Goal: Information Seeking & Learning: Find specific fact

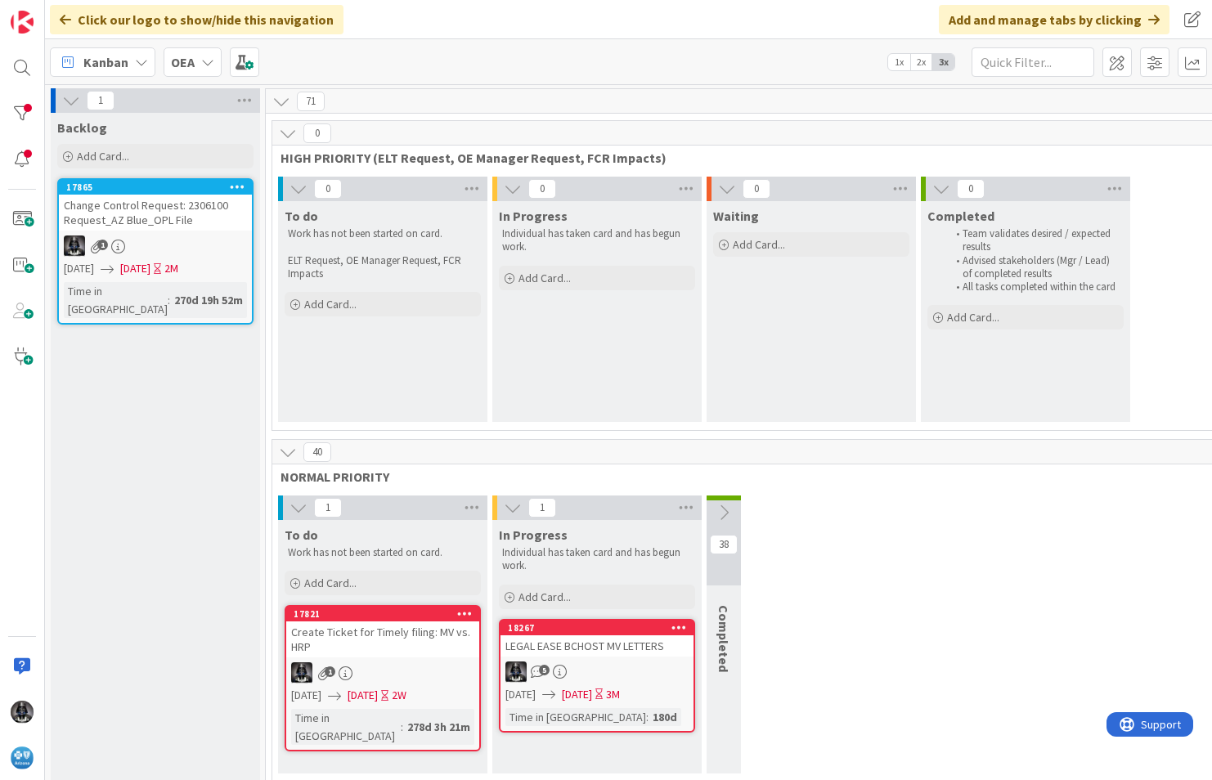
click at [141, 62] on icon at bounding box center [141, 62] width 13 height 13
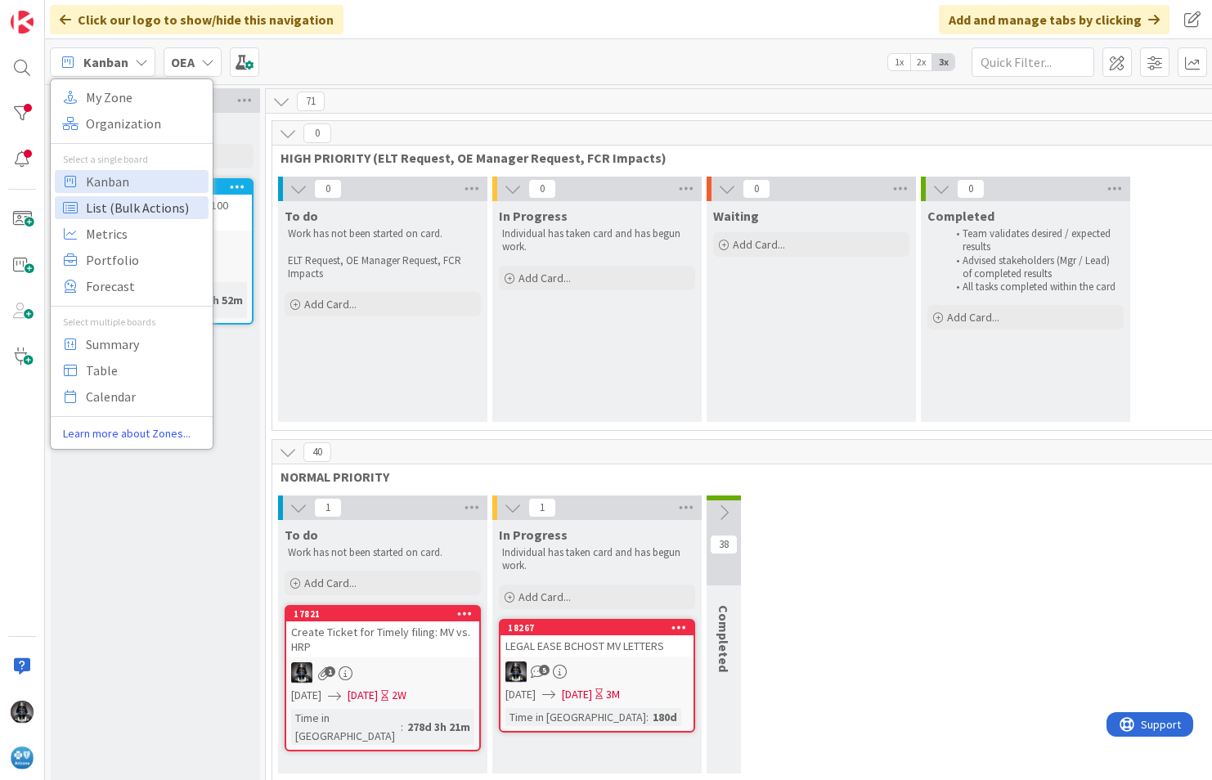
click at [109, 203] on span "List (Bulk Actions)" at bounding box center [145, 207] width 118 height 25
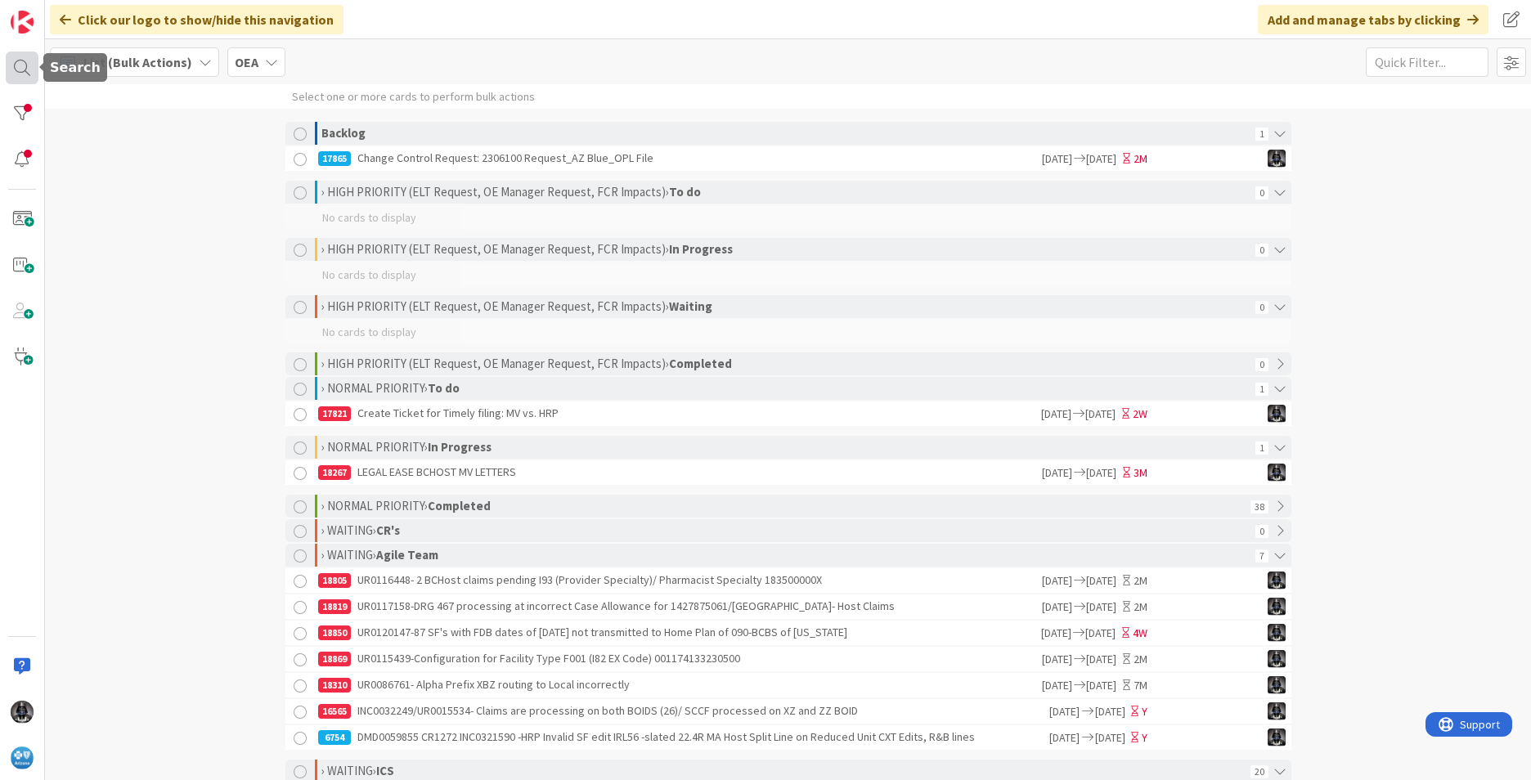
click at [20, 65] on div at bounding box center [22, 68] width 33 height 33
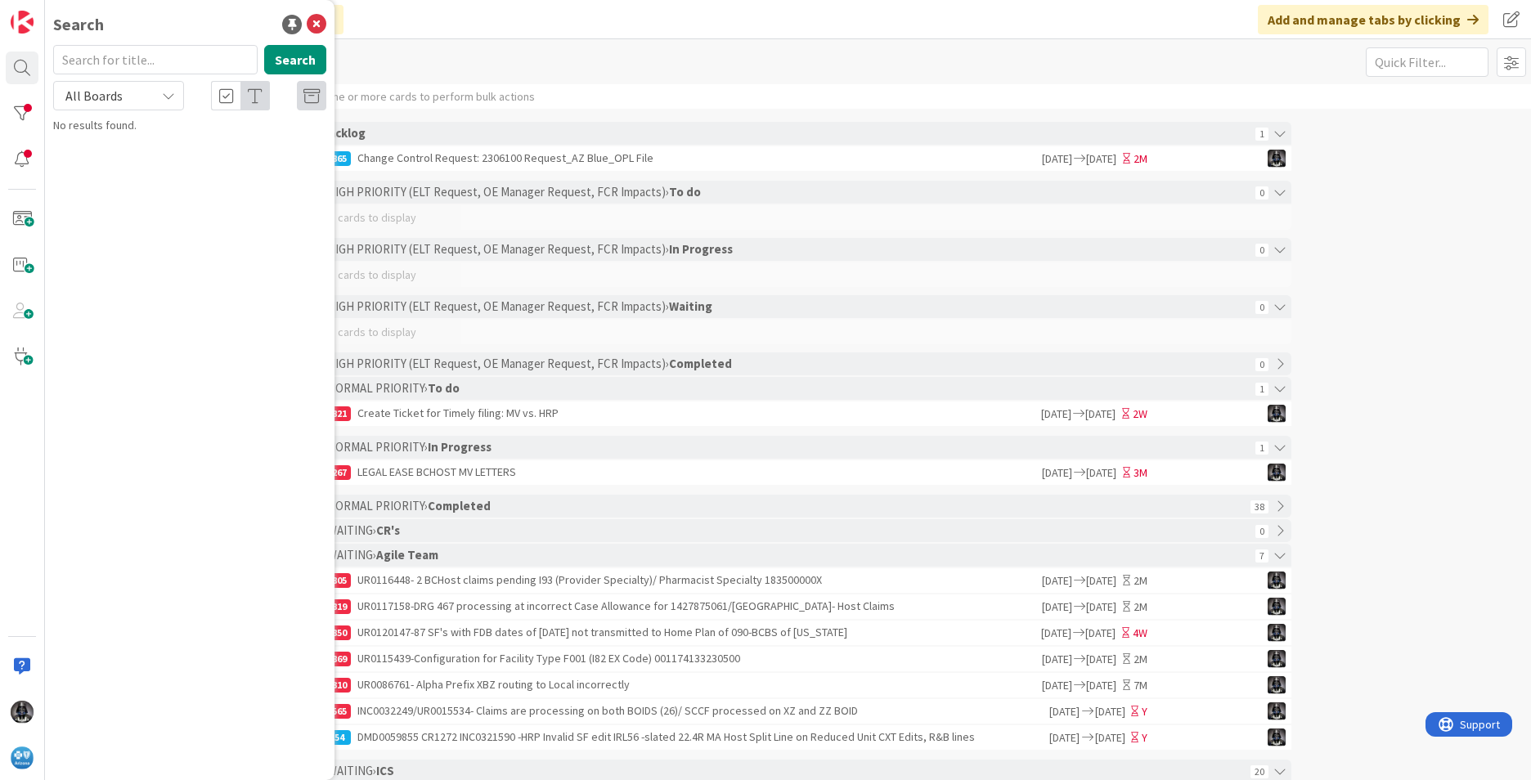
click at [123, 59] on input "text" at bounding box center [155, 59] width 204 height 29
type input "icd"
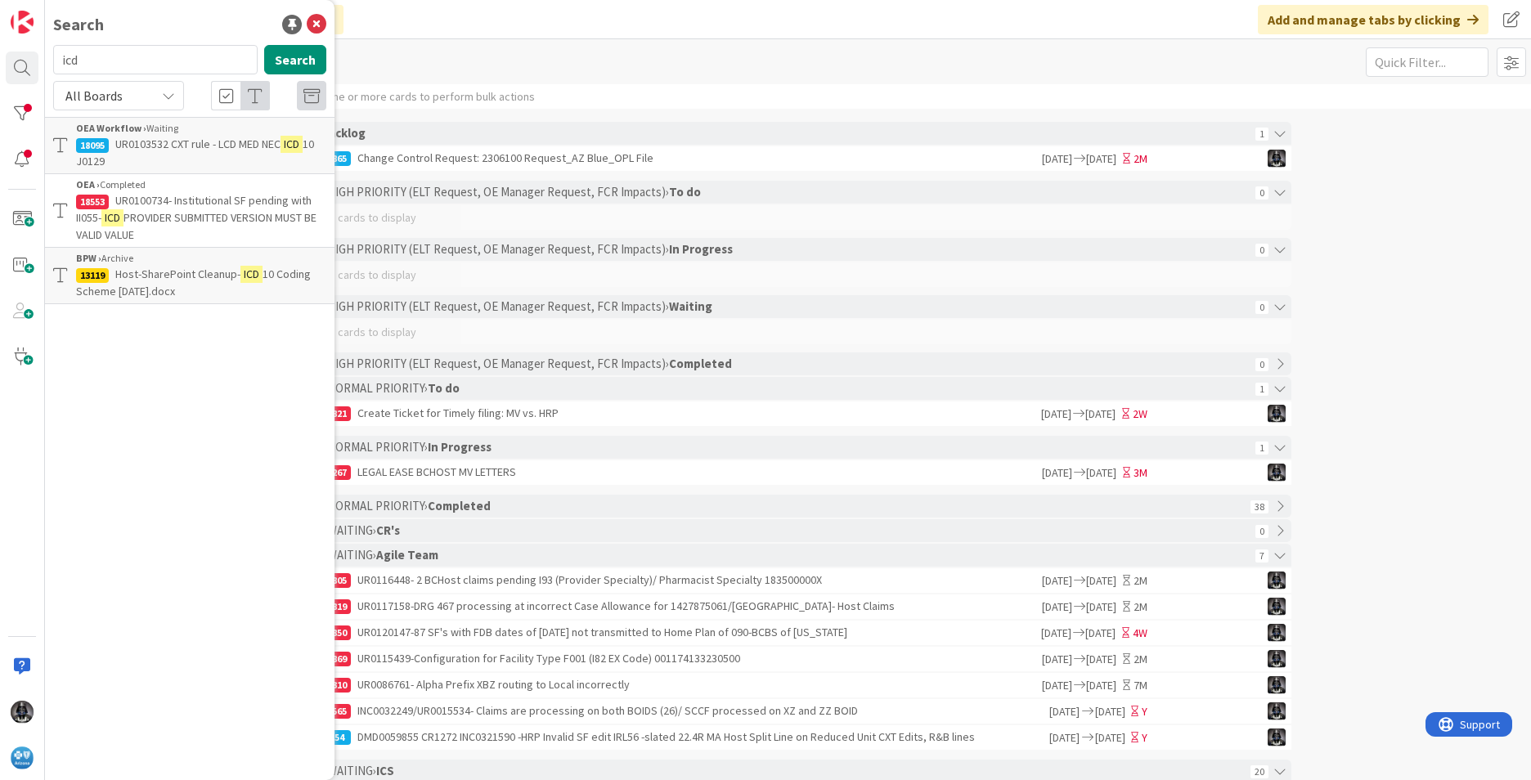
click at [179, 216] on span "PROVIDER SUBMITTED VERSION MUST BE VALID VALUE" at bounding box center [196, 226] width 240 height 32
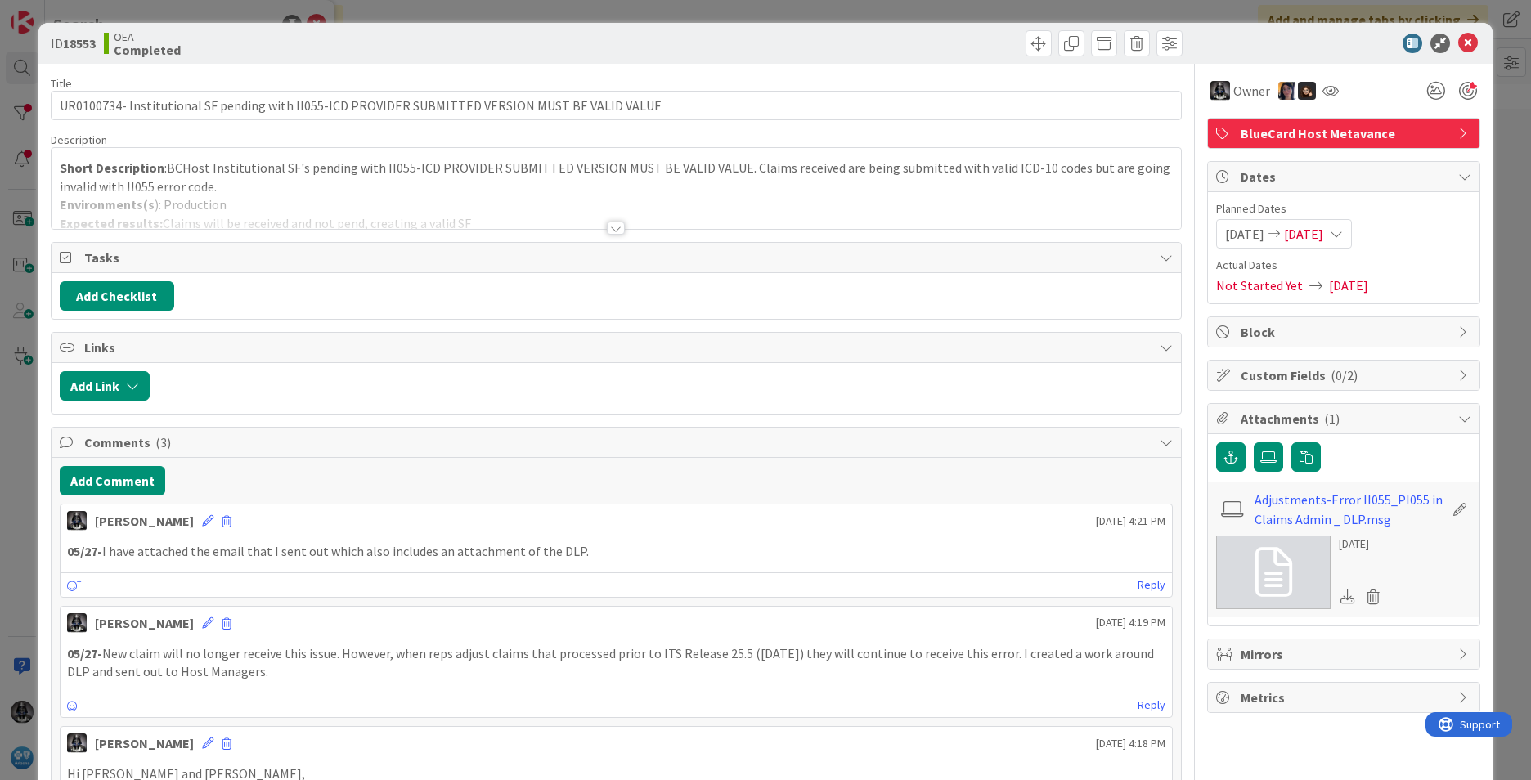
type input "UR0100734- Institutional SF pending with II055-ICD PROVIDER SUBMITTED VERSION M…"
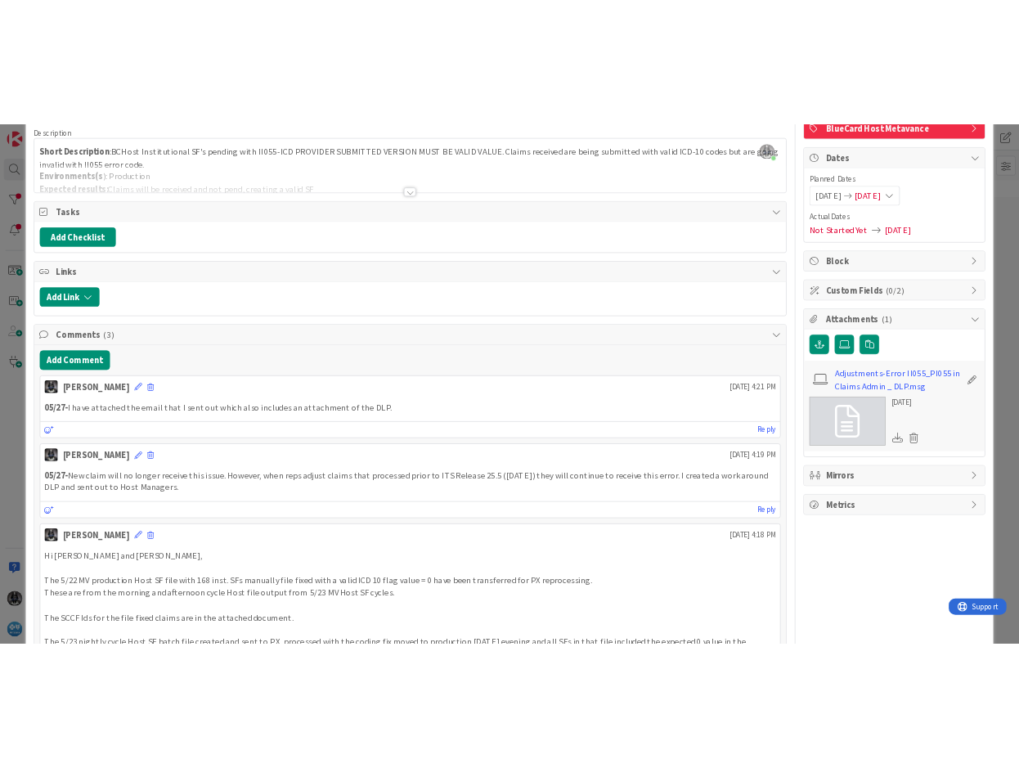
scroll to position [164, 0]
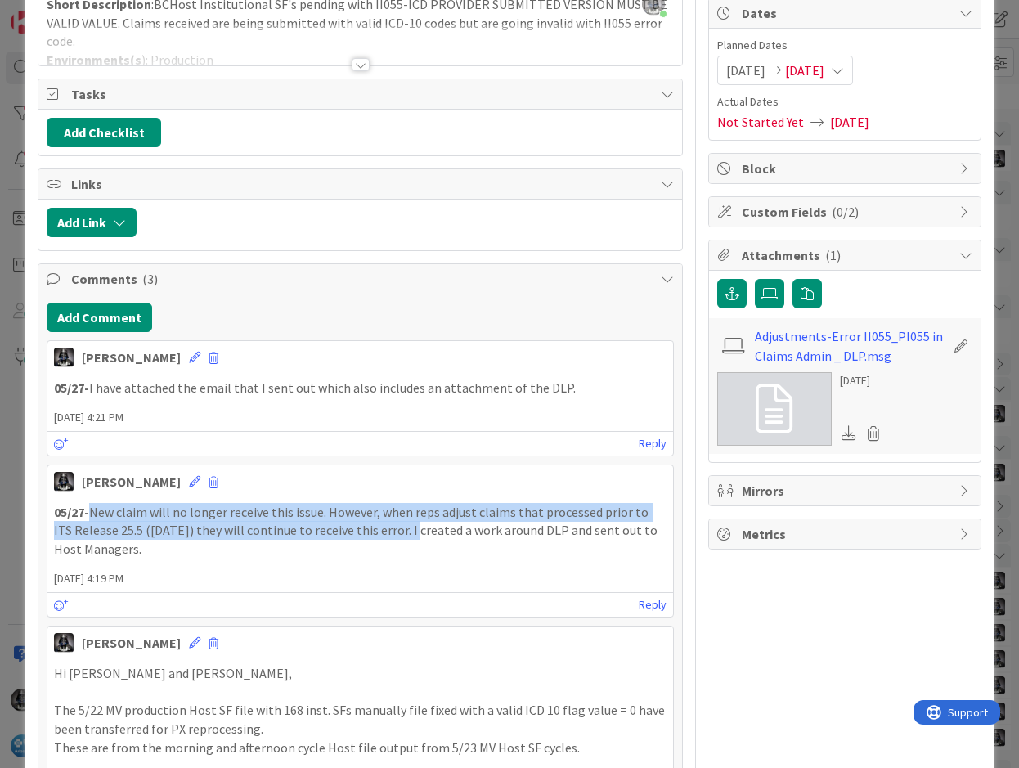
drag, startPoint x: 93, startPoint y: 514, endPoint x: 412, endPoint y: 529, distance: 319.3
click at [412, 529] on p "05/27- New claim will no longer receive this issue. However, when reps adjust c…" at bounding box center [360, 531] width 612 height 56
copy p "New claim will no longer receive this issue. However, when reps adjust claims t…"
